Goal: Transaction & Acquisition: Purchase product/service

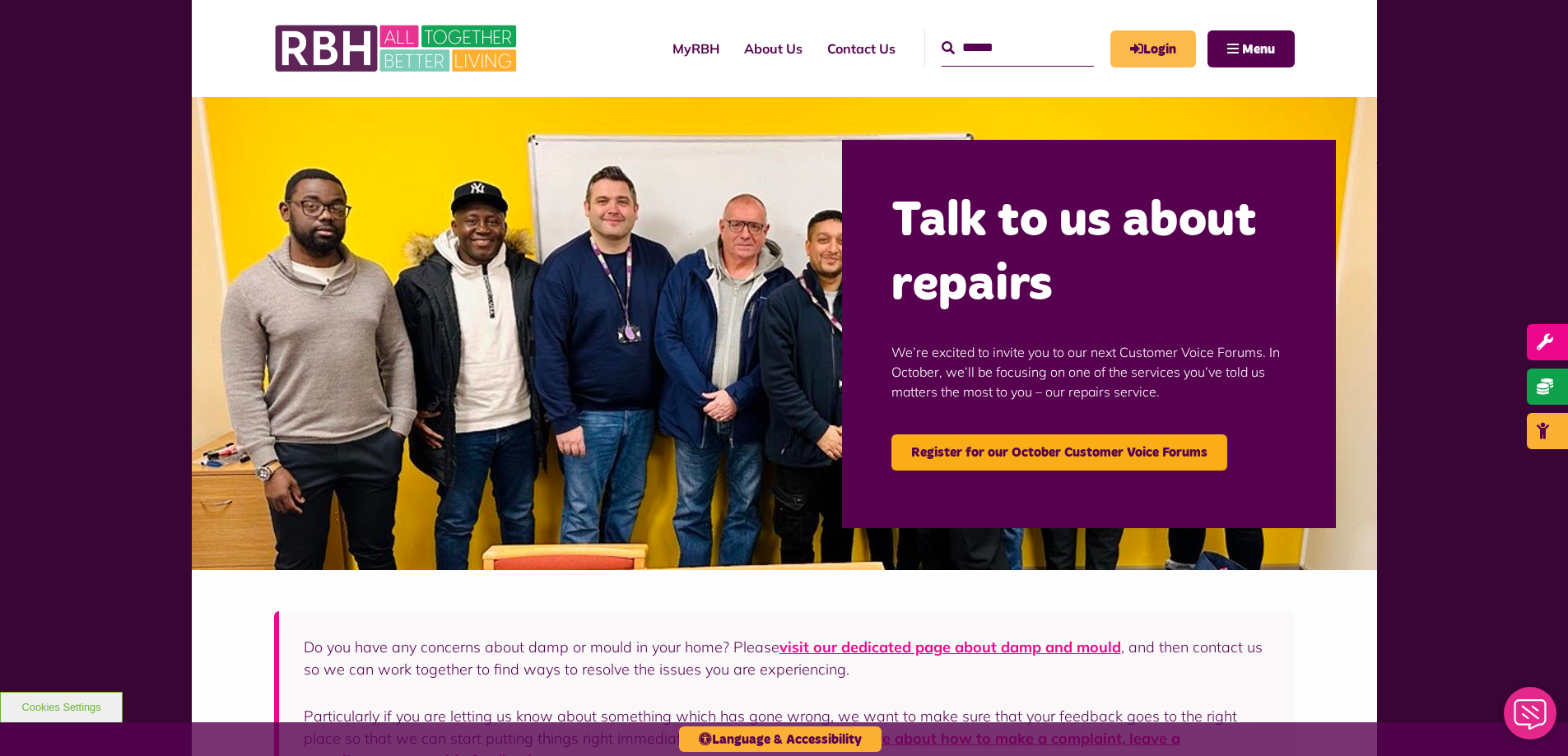
click at [1159, 42] on link "Login" at bounding box center [1152, 49] width 85 height 37
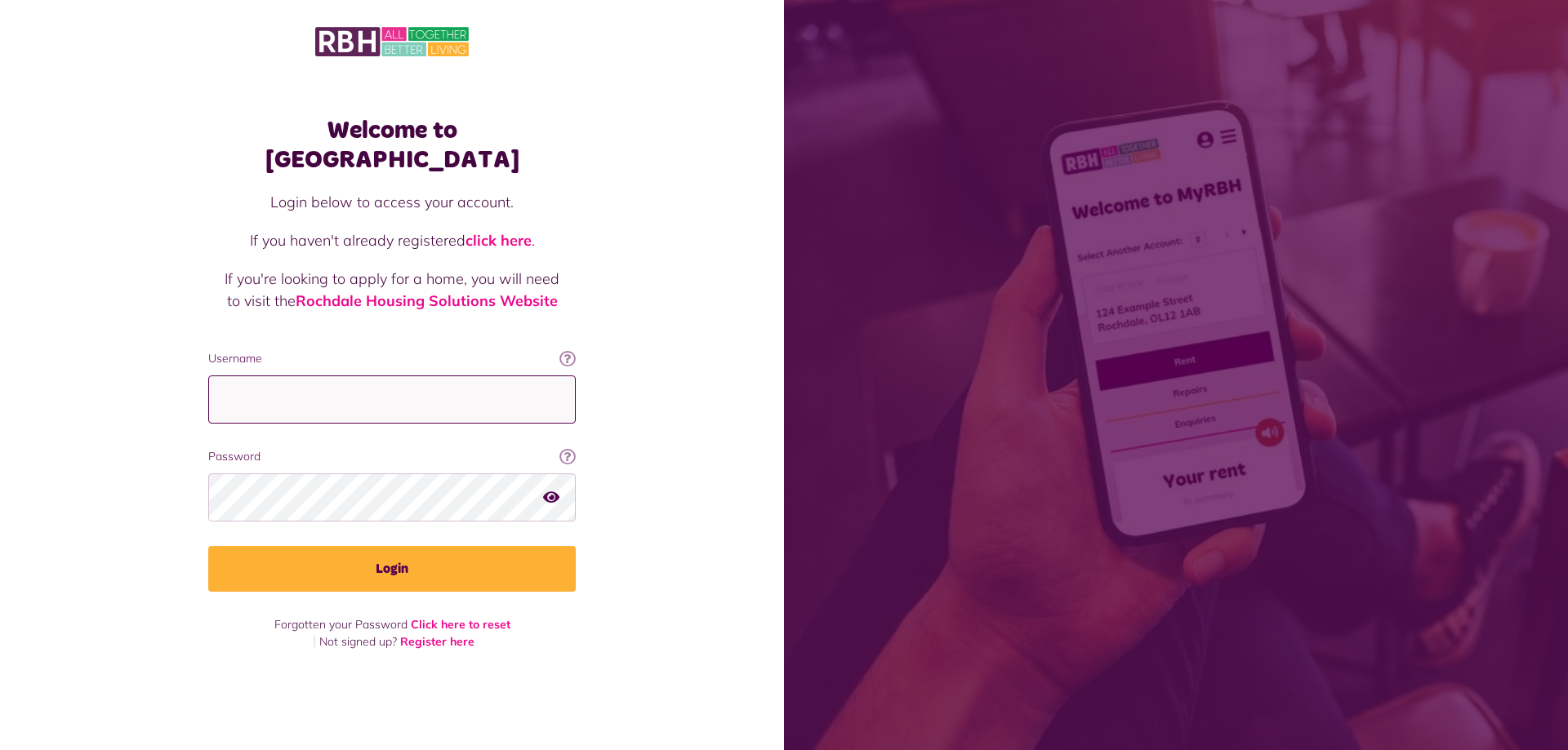
click at [452, 381] on input "Username" at bounding box center [392, 399] width 367 height 48
type input "**********"
click at [209, 546] on button "Login" at bounding box center [392, 569] width 367 height 46
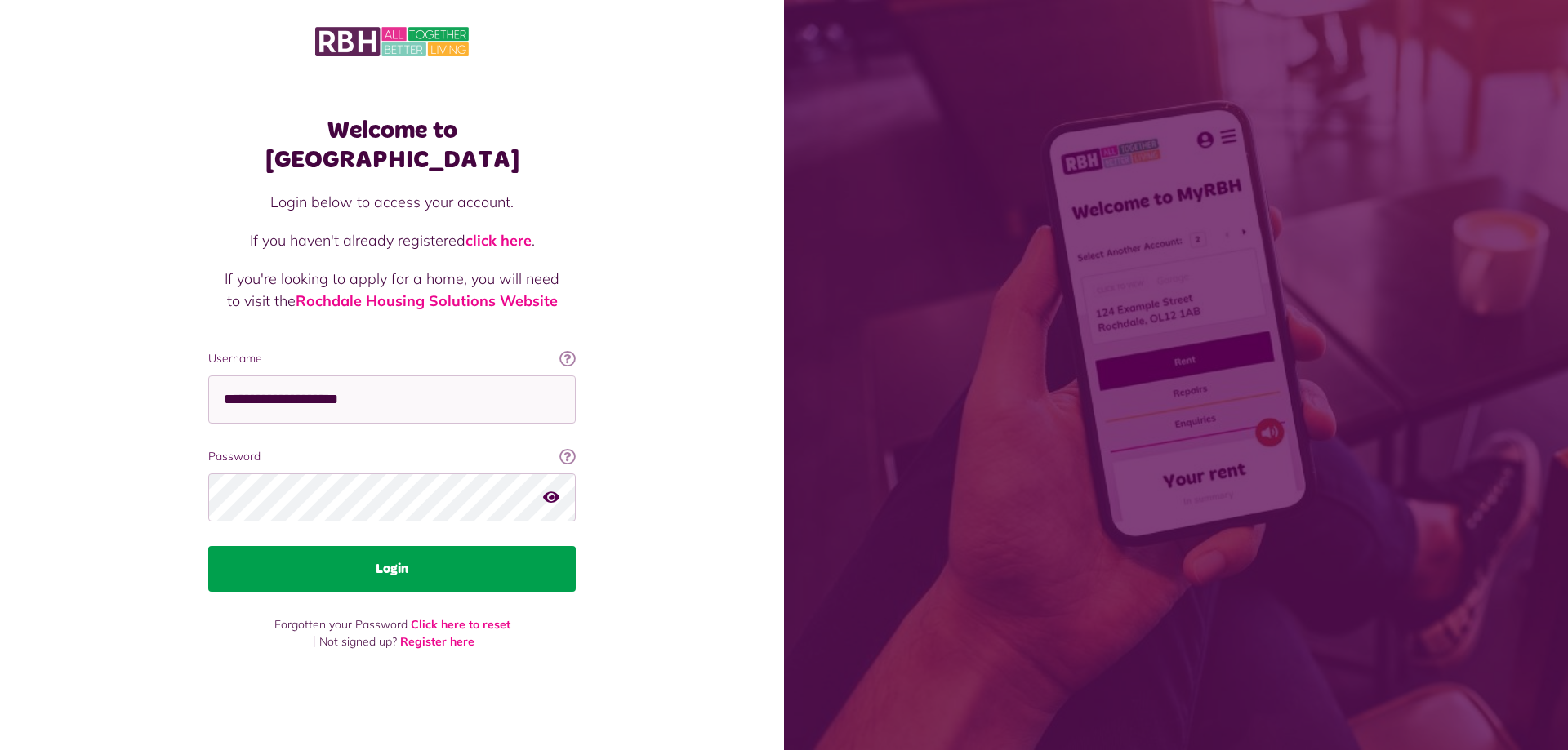
click at [251, 567] on button "Login" at bounding box center [392, 569] width 367 height 46
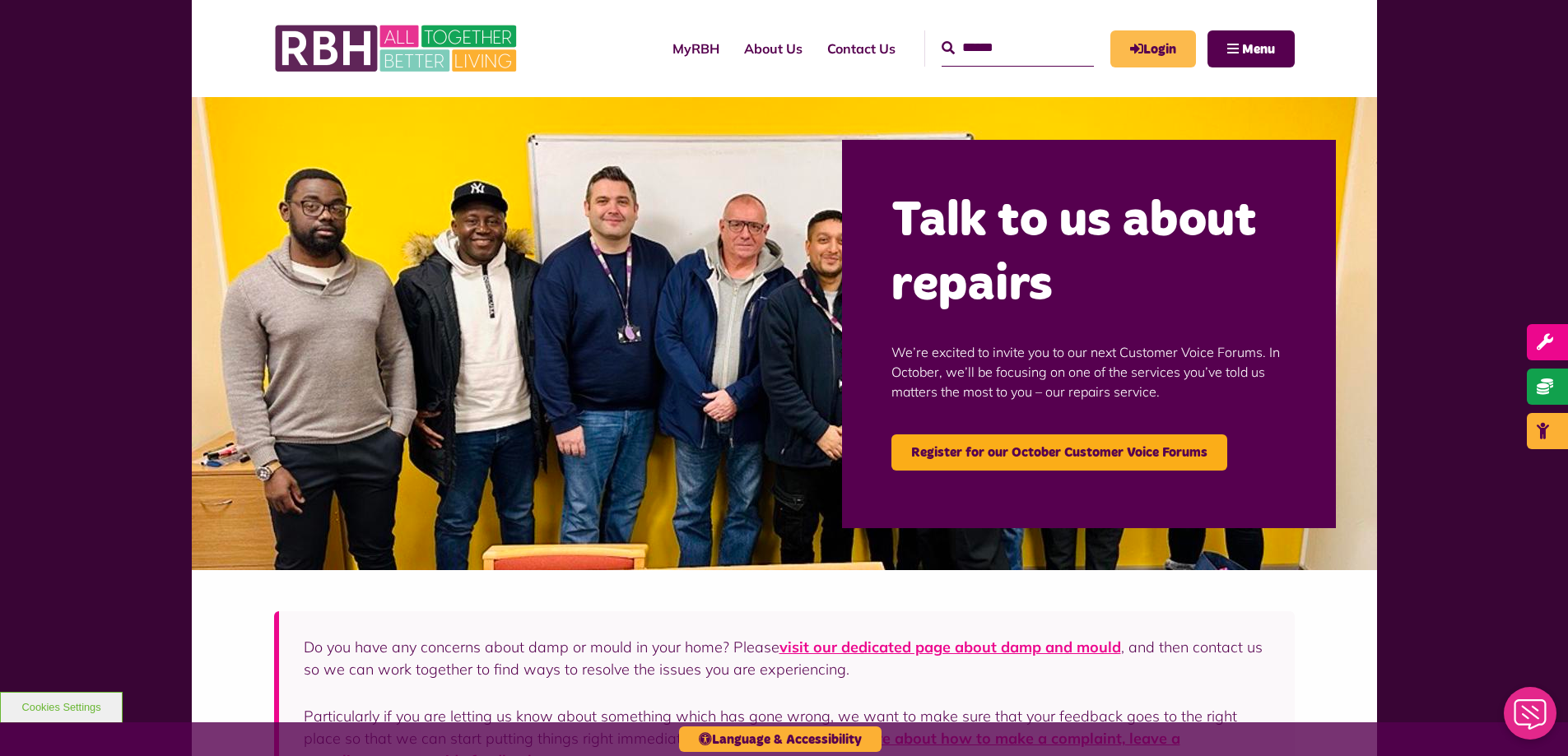
click at [1141, 48] on link "Login" at bounding box center [1152, 49] width 85 height 37
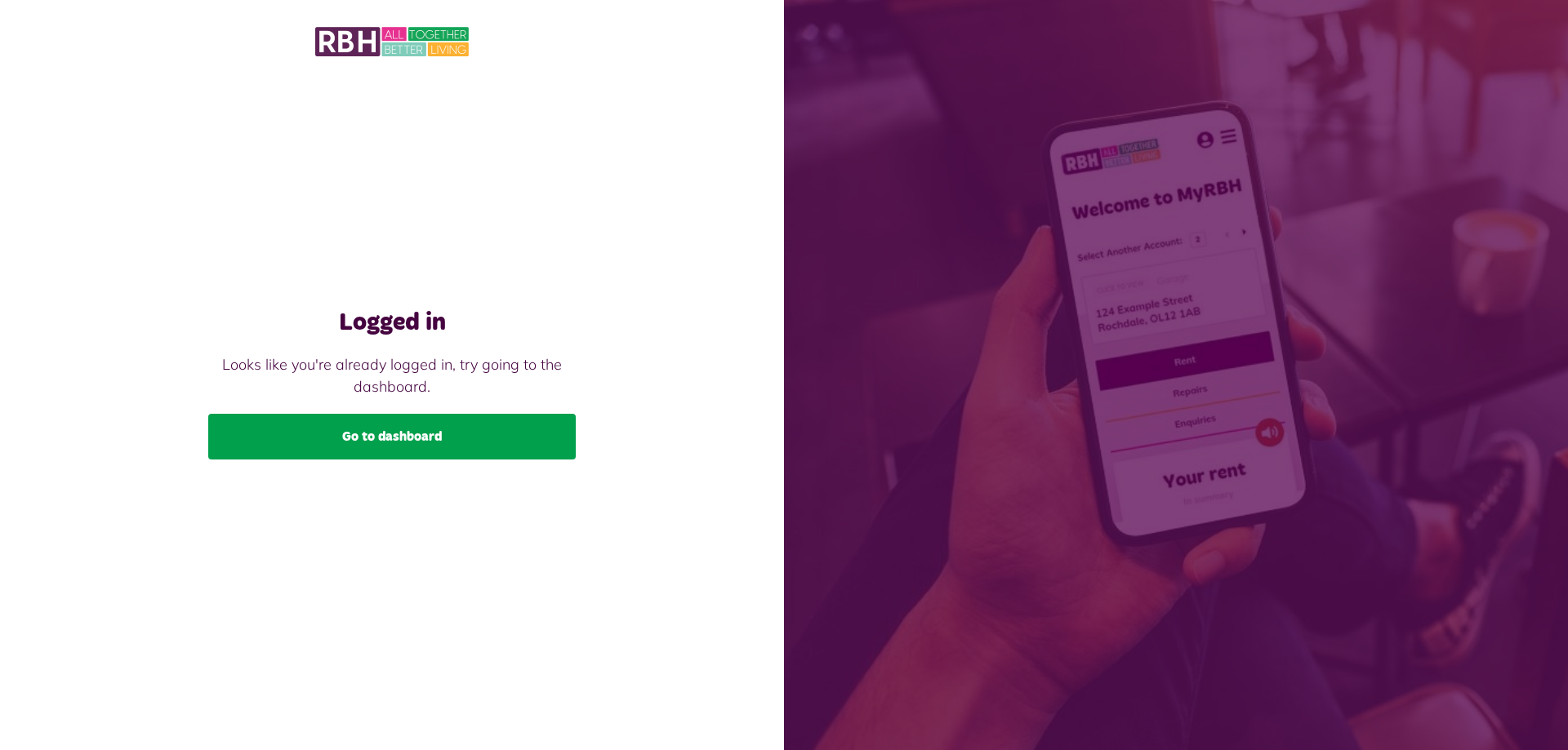
click at [344, 431] on link "Go to dashboard" at bounding box center [392, 437] width 367 height 46
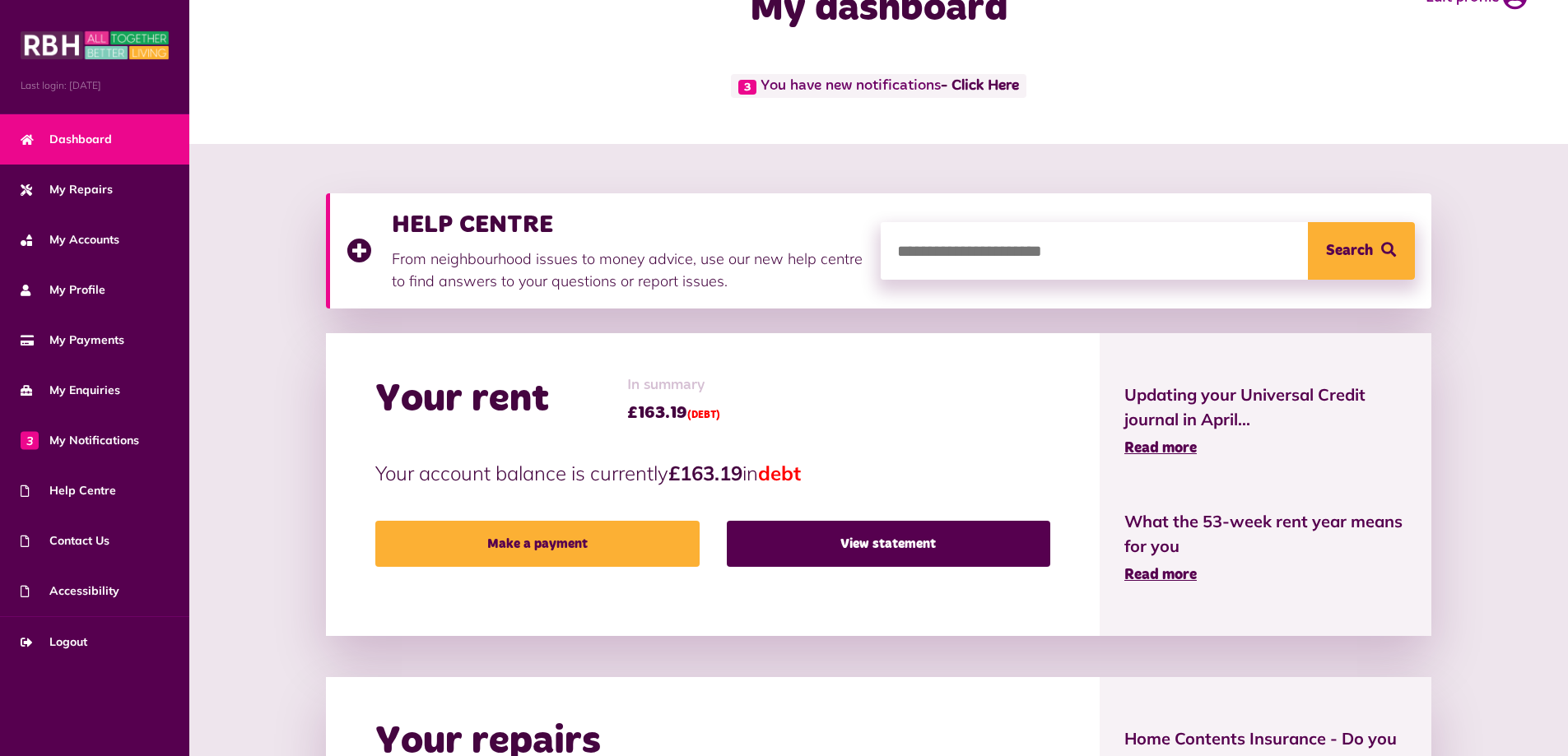
scroll to position [165, 0]
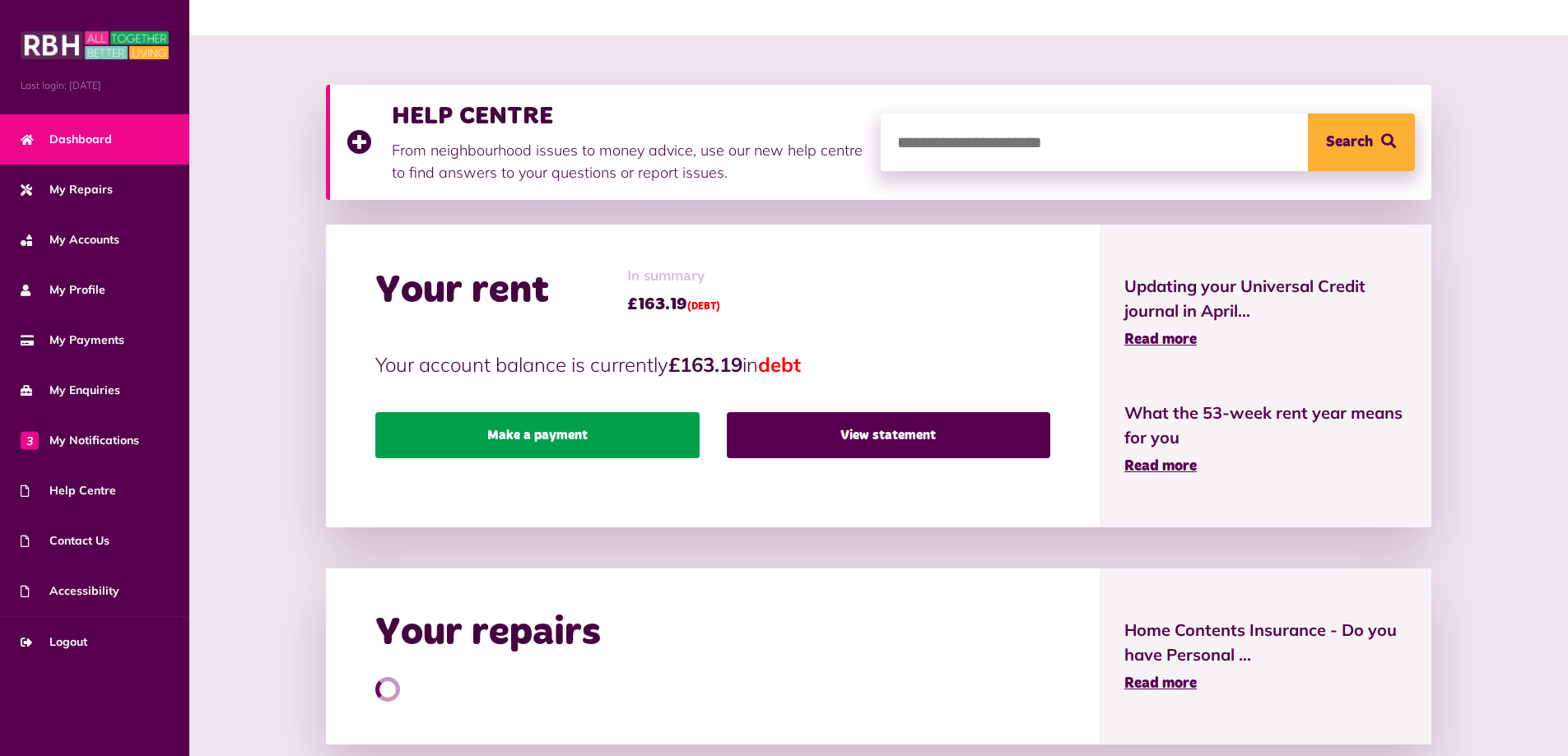
click at [548, 441] on link "Make a payment" at bounding box center [536, 435] width 323 height 46
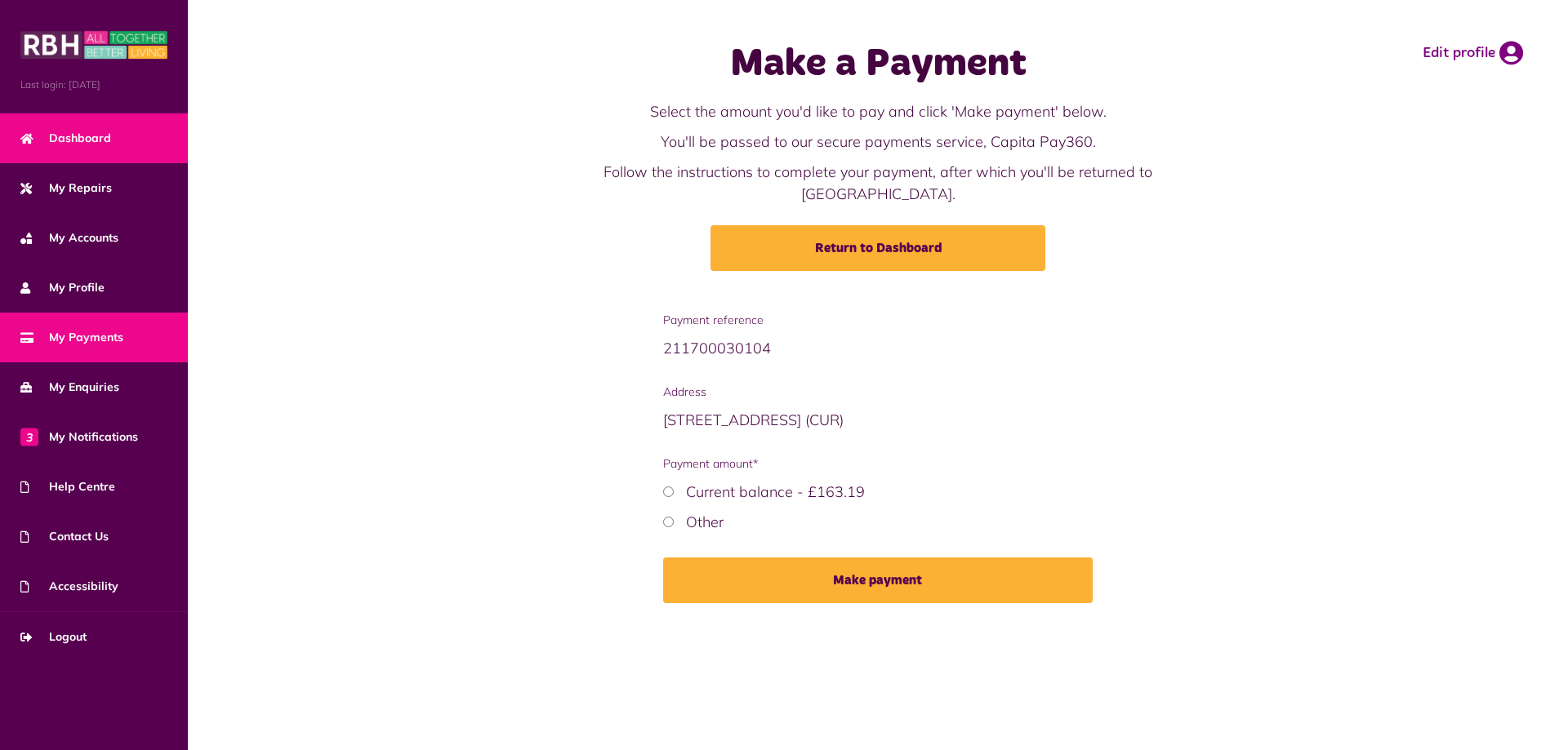
click at [118, 133] on link "Dashboard" at bounding box center [94, 139] width 187 height 50
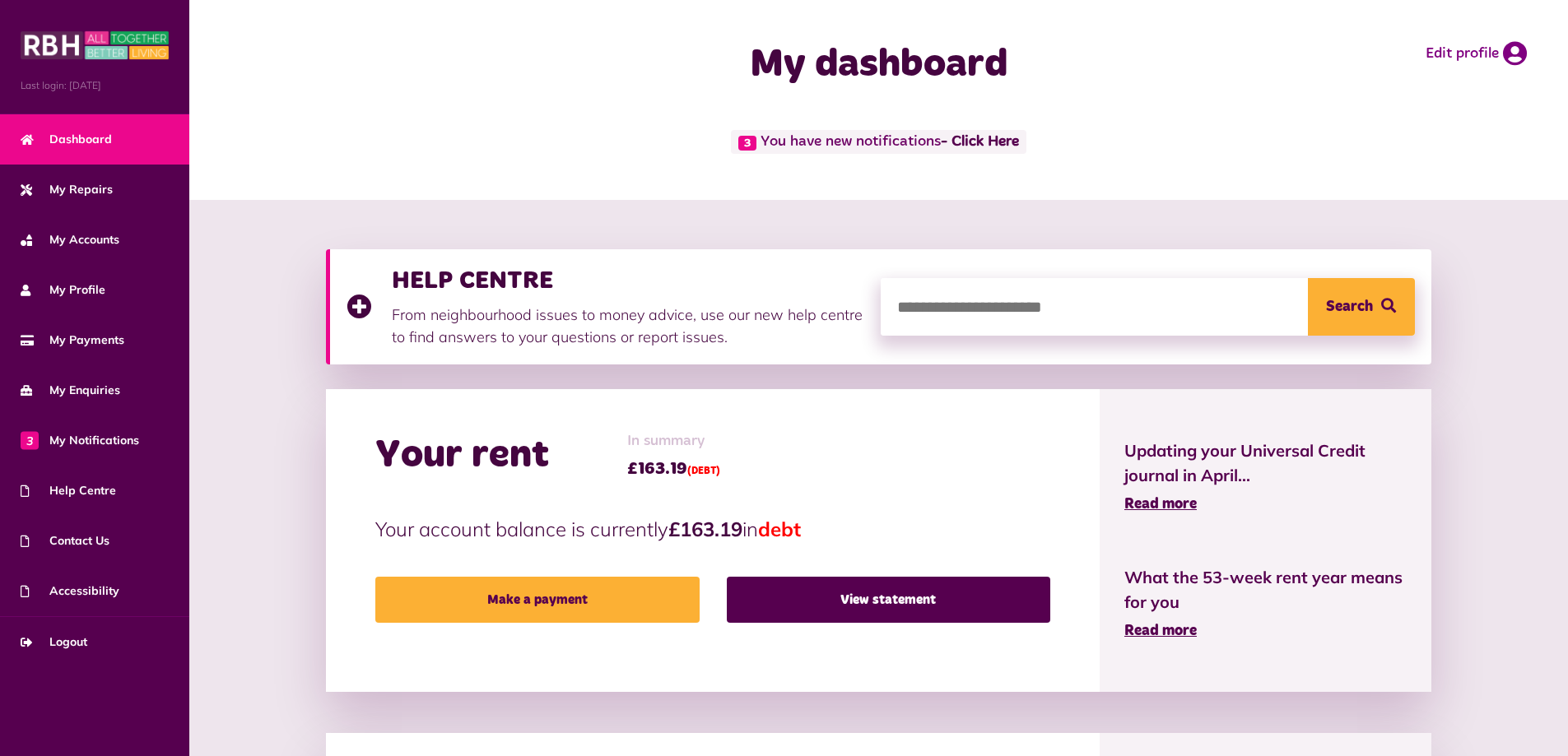
scroll to position [165, 0]
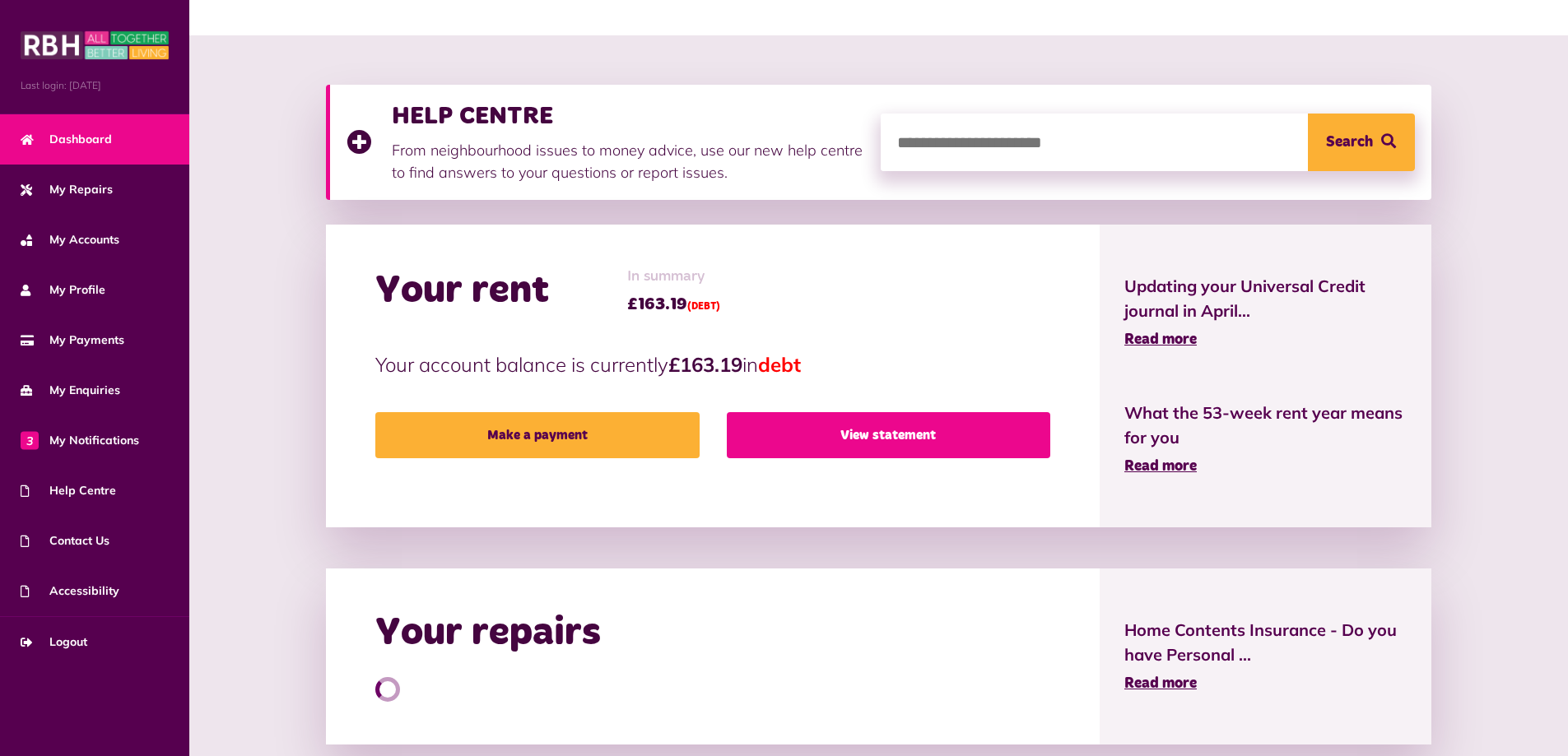
click at [908, 434] on link "View statement" at bounding box center [888, 435] width 323 height 46
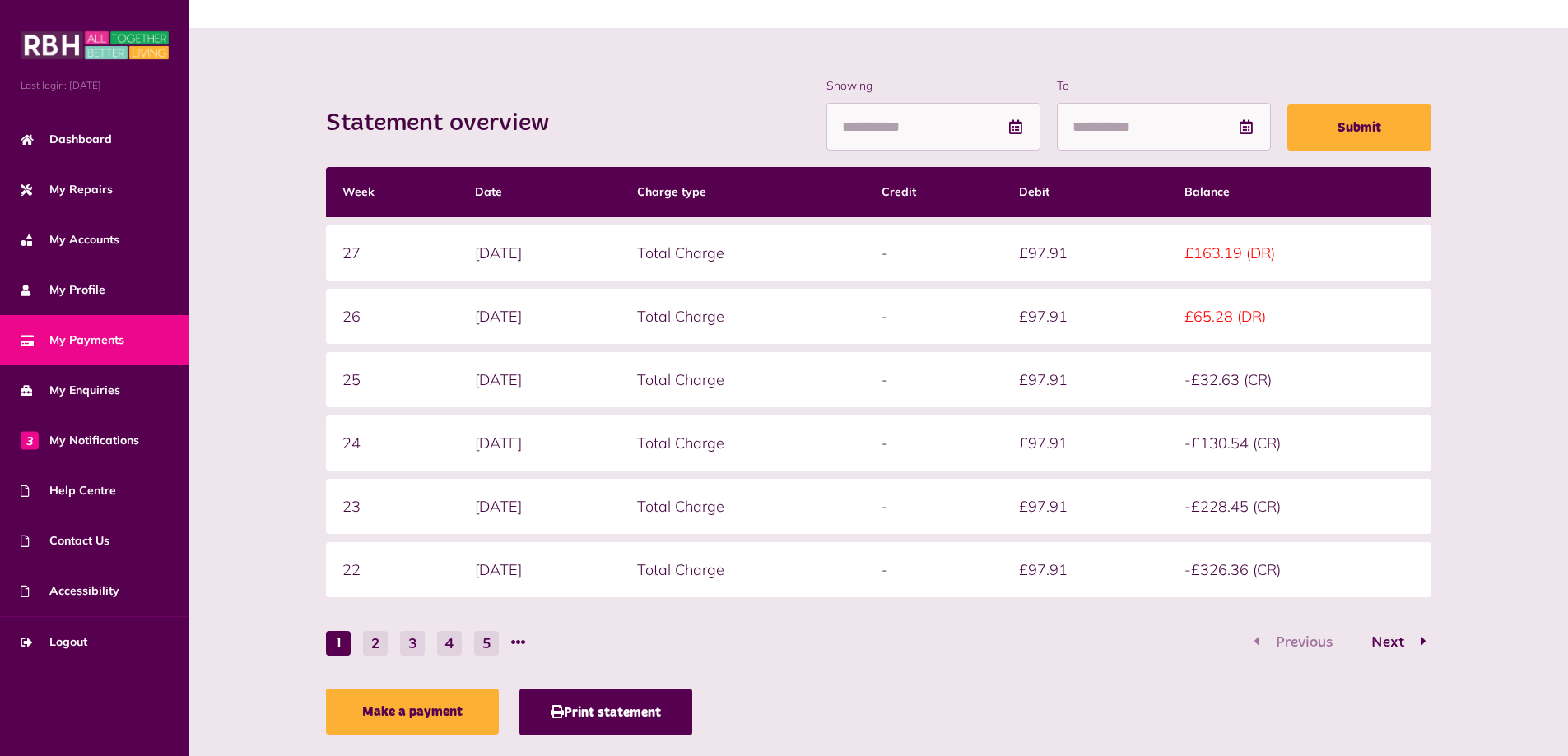
scroll to position [204, 0]
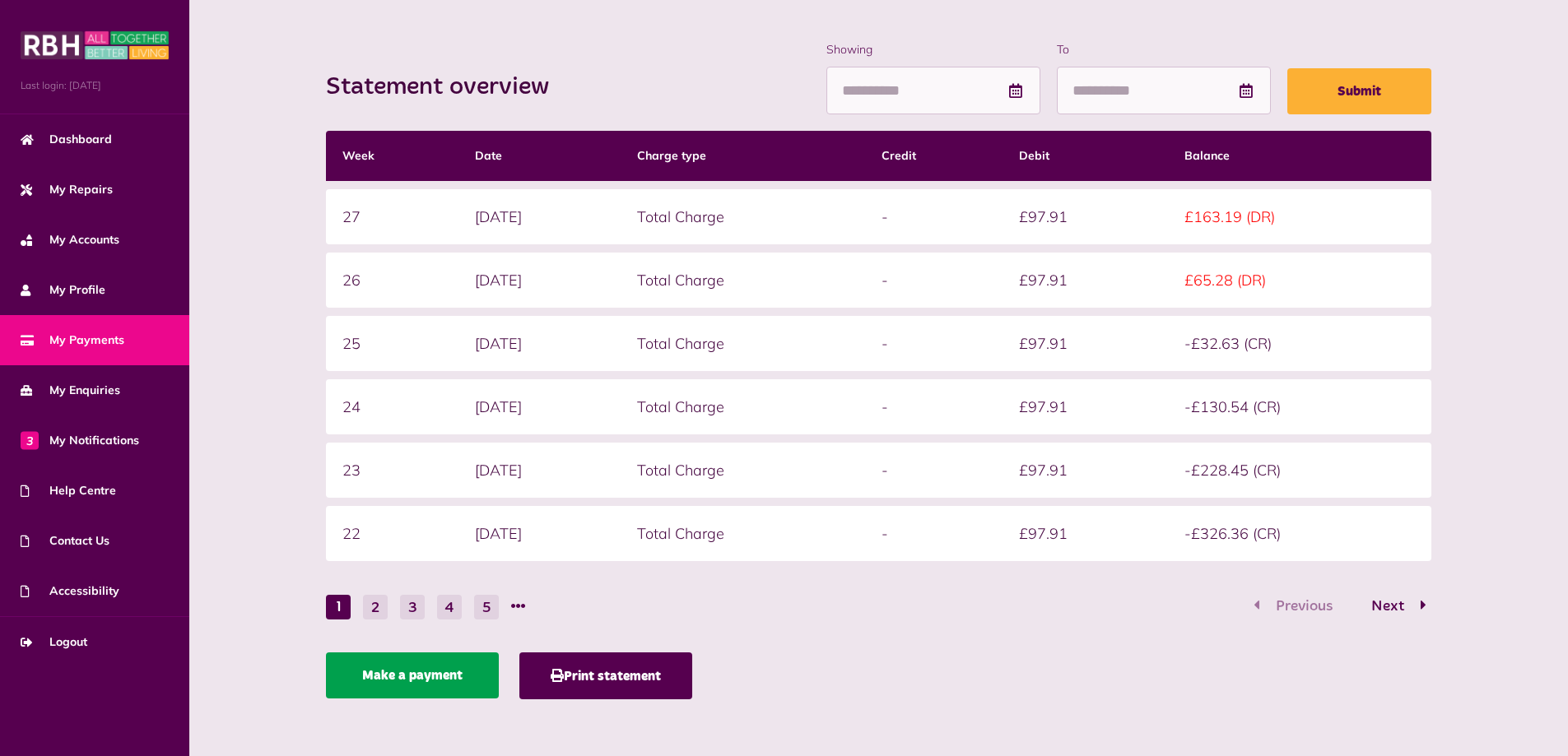
click at [409, 675] on link "Make a payment" at bounding box center [412, 675] width 173 height 46
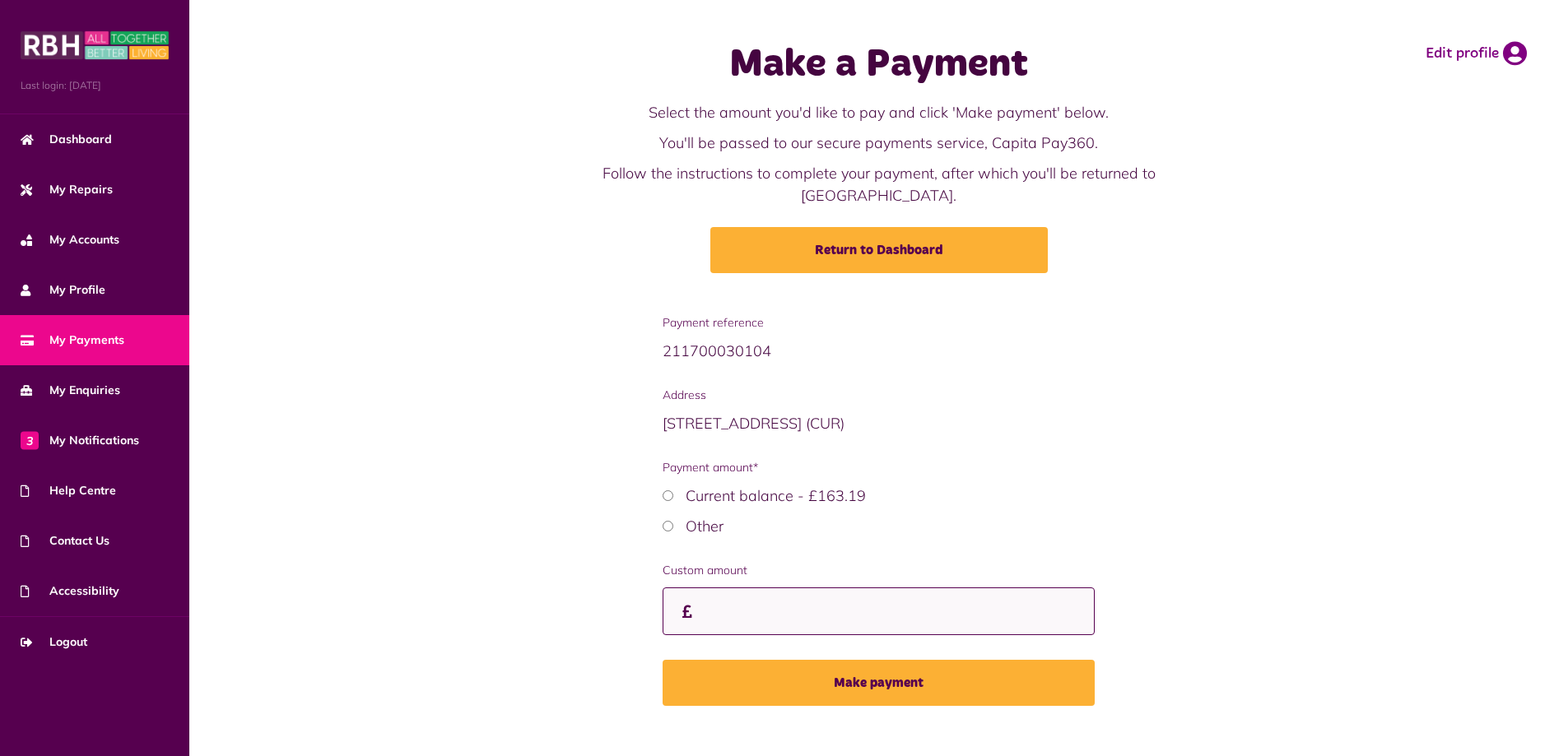
click at [776, 591] on input "Custom amount" at bounding box center [878, 612] width 432 height 48
paste input "******"
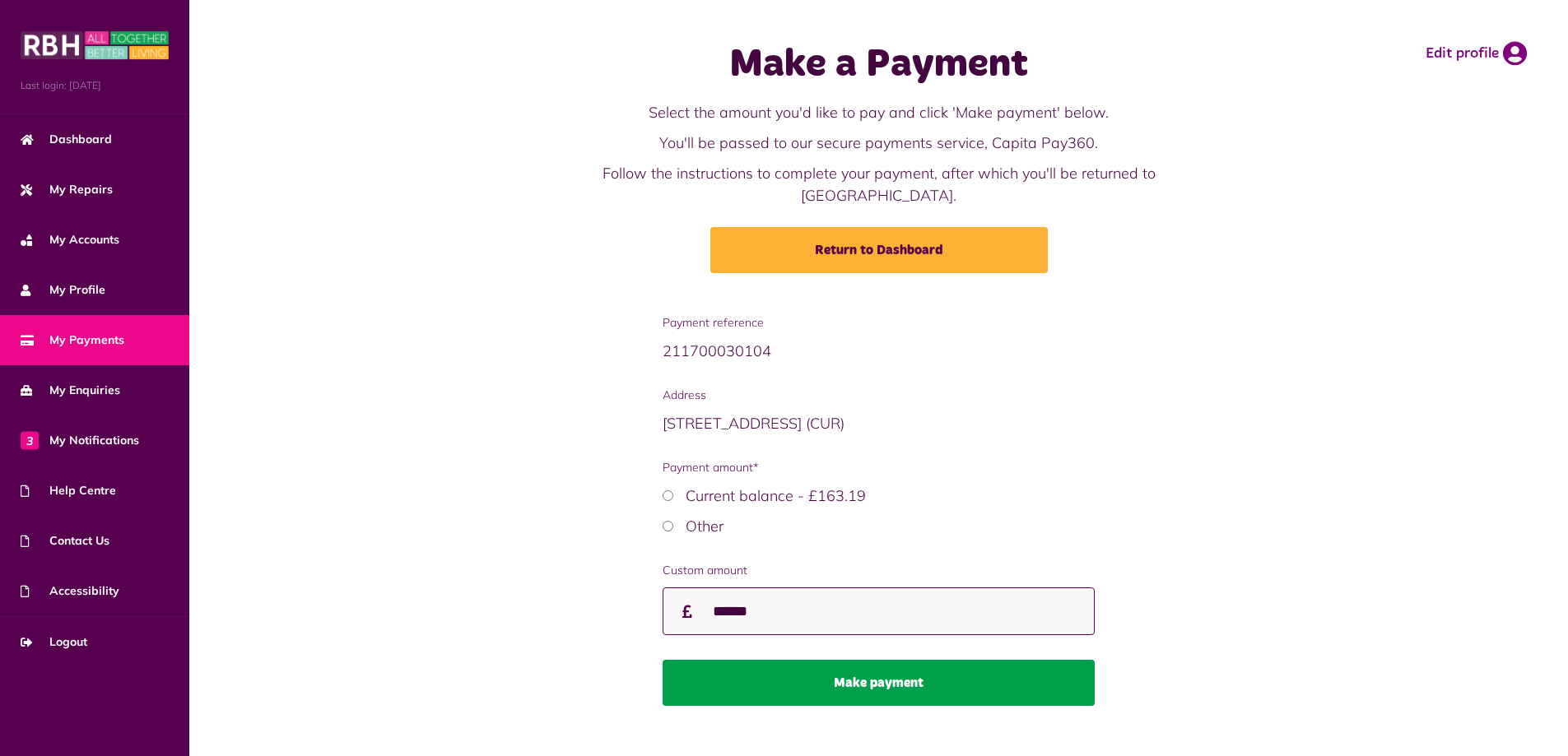
type input "******"
click at [915, 665] on button "Make payment" at bounding box center [878, 683] width 432 height 46
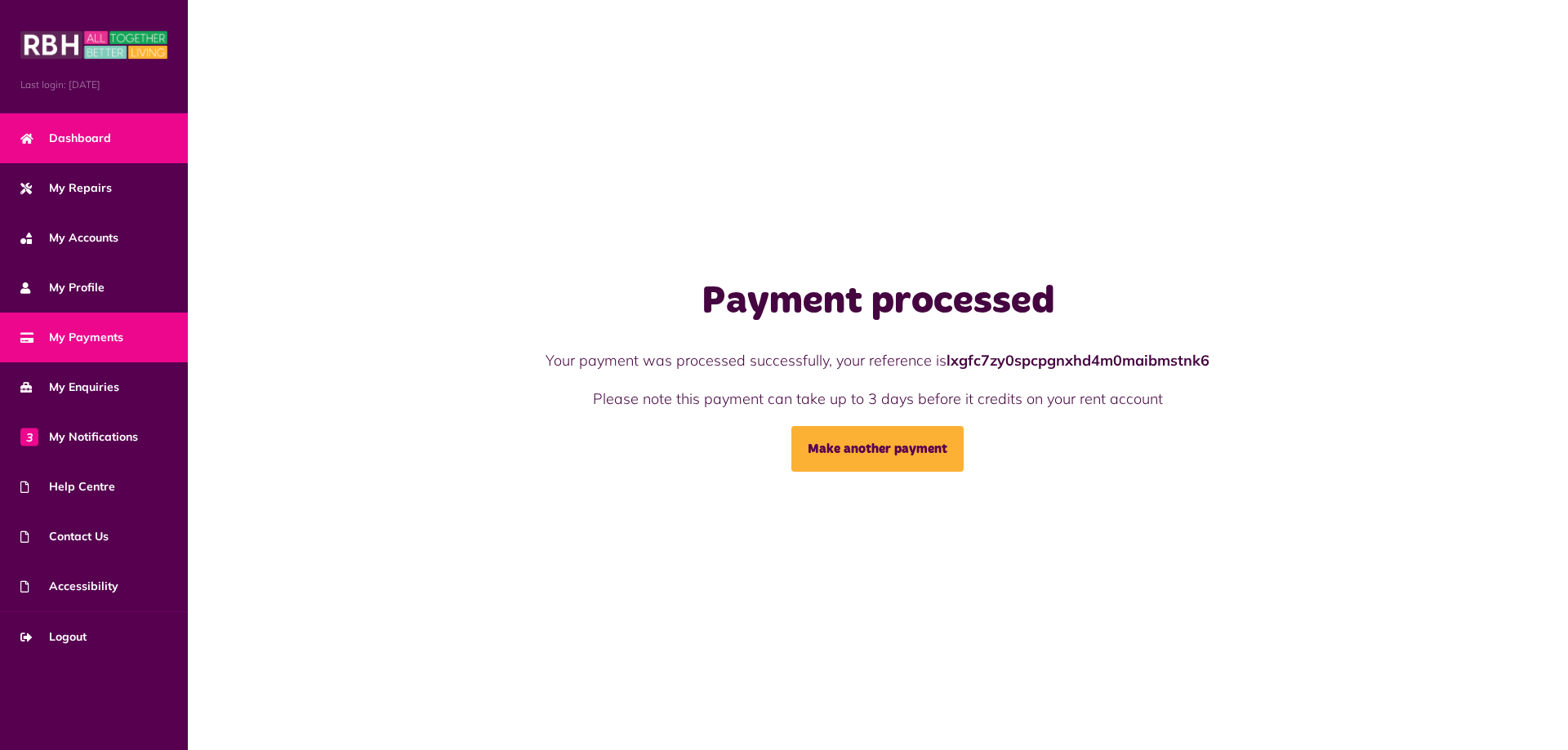
click at [61, 131] on span "Dashboard" at bounding box center [65, 138] width 91 height 17
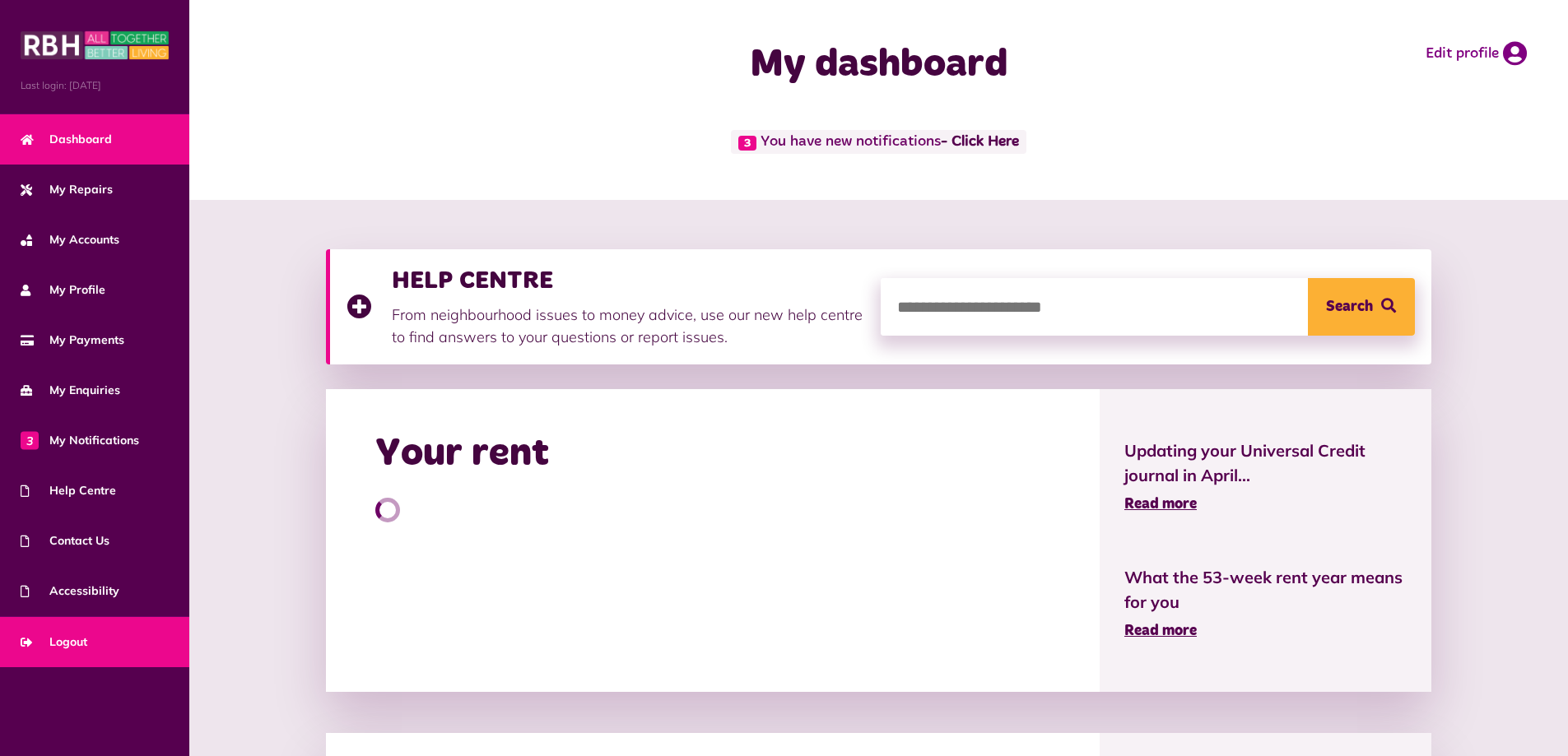
click at [63, 635] on span "Logout" at bounding box center [54, 642] width 67 height 18
